Goal: Task Accomplishment & Management: Use online tool/utility

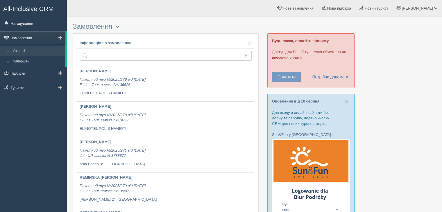
click at [19, 36] on link "Замовлення" at bounding box center [32, 37] width 65 height 13
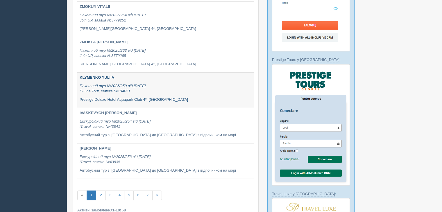
scroll to position [233, 0]
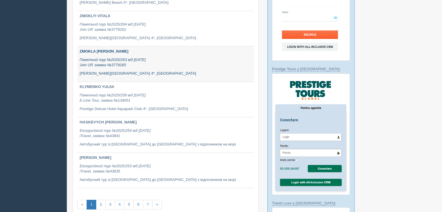
click at [112, 58] on icon "Пакетний тур №2025/263 від [DATE] Join UP, заявка №3779265" at bounding box center [113, 63] width 66 height 10
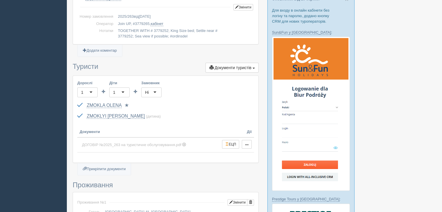
scroll to position [116, 0]
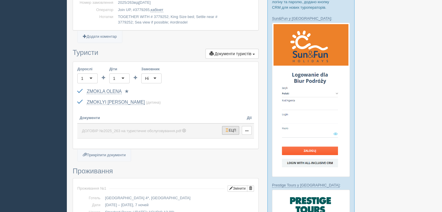
click at [228, 128] on span "button" at bounding box center [226, 129] width 3 height 3
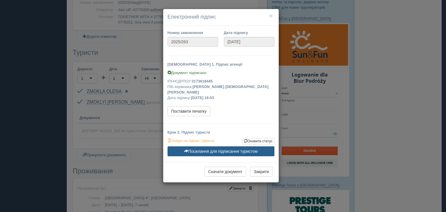
click at [241, 146] on link "Посилання для підписання туристом" at bounding box center [221, 151] width 107 height 10
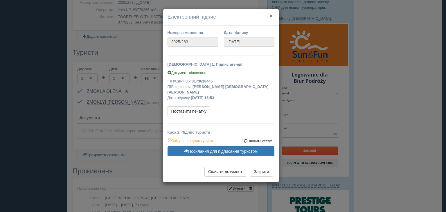
click at [273, 15] on button "×" at bounding box center [270, 16] width 3 height 6
